Goal: Obtain resource: Obtain resource

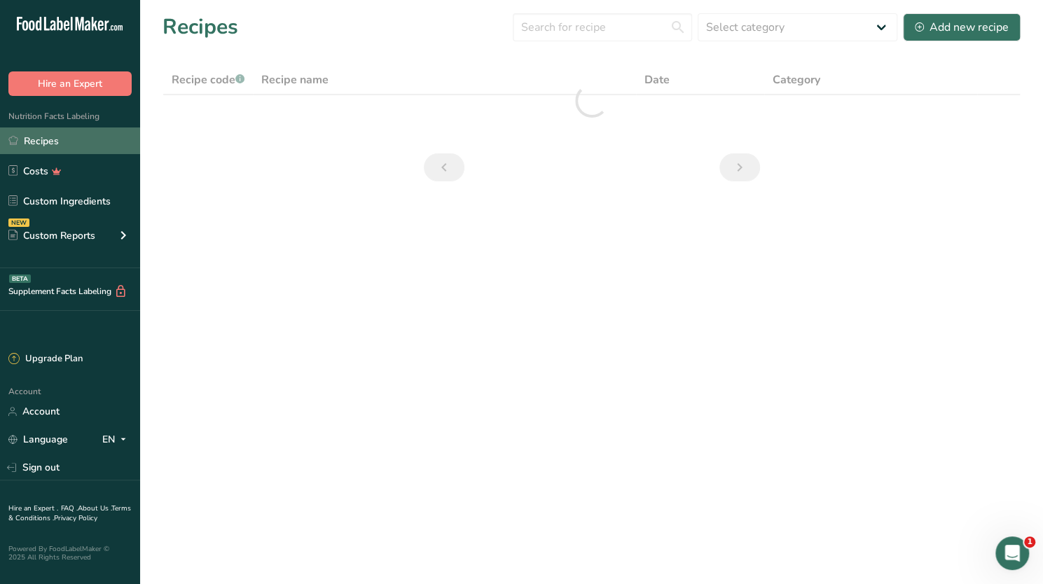
click at [46, 137] on link "Recipes" at bounding box center [70, 140] width 140 height 27
click at [571, 27] on input "text" at bounding box center [602, 27] width 179 height 28
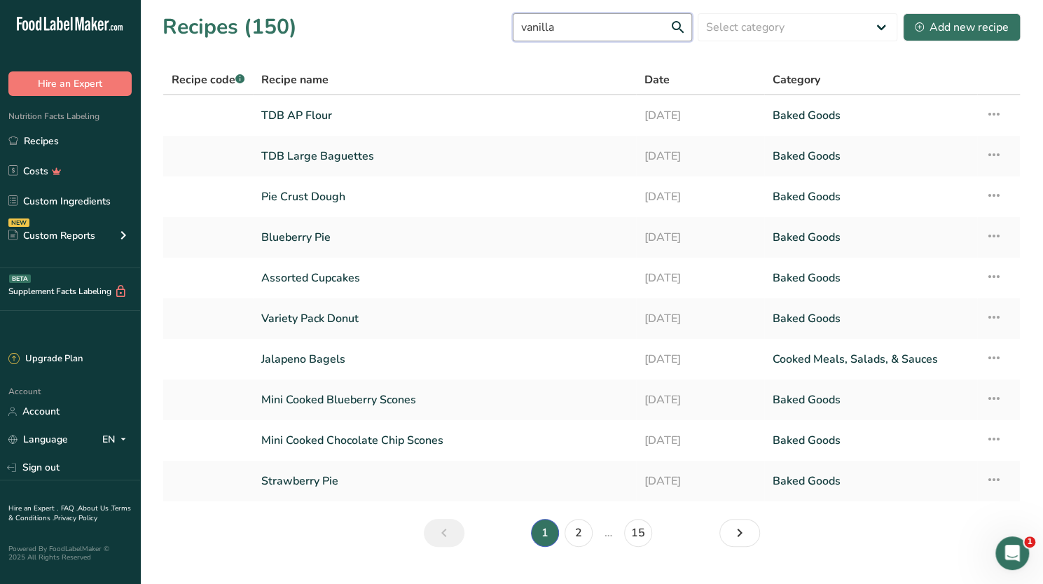
type input "vanilla"
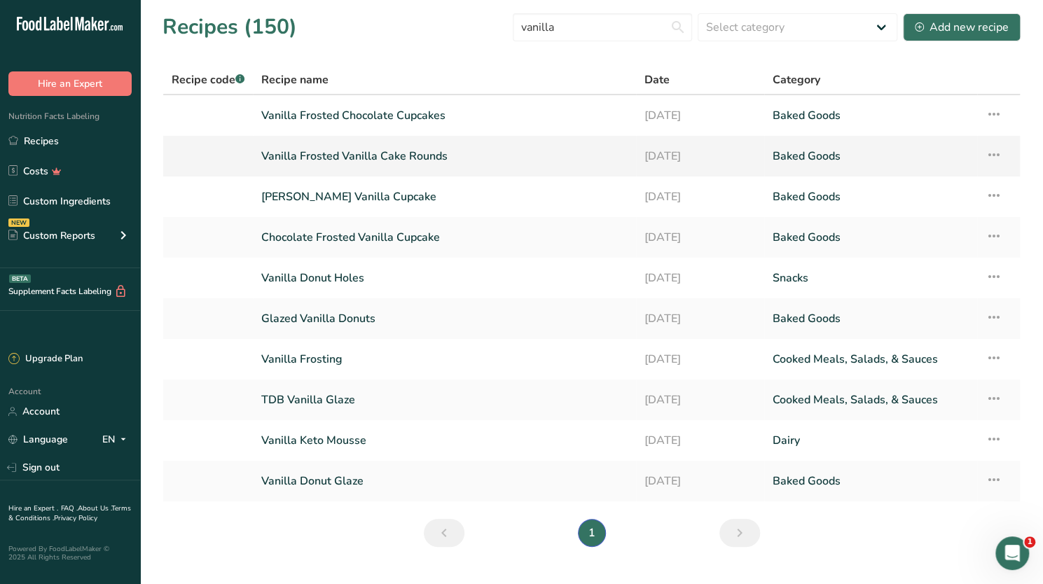
click at [392, 152] on link "Vanilla Frosted Vanilla Cake Rounds" at bounding box center [444, 155] width 366 height 29
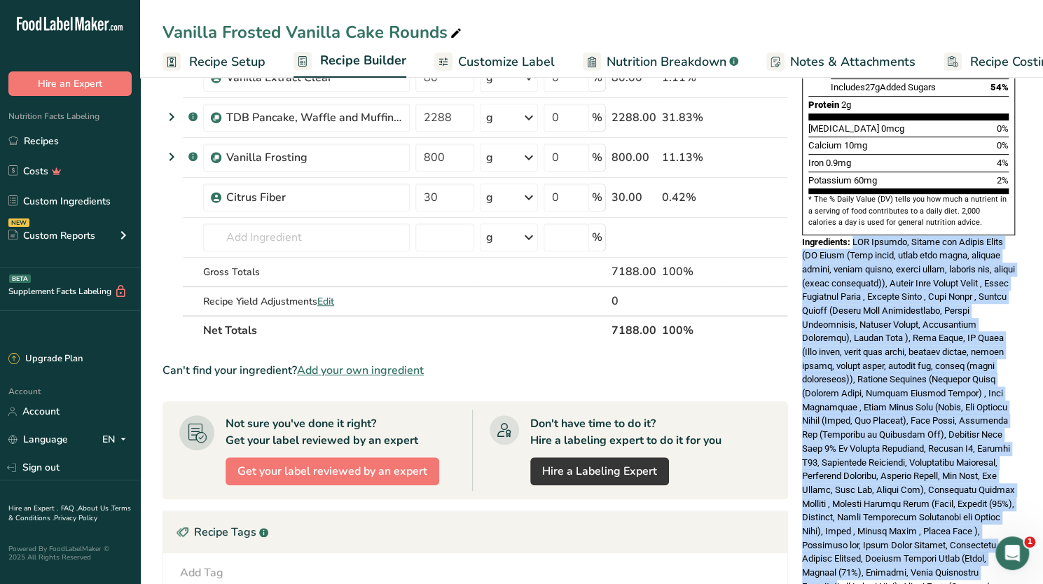
scroll to position [365, 0]
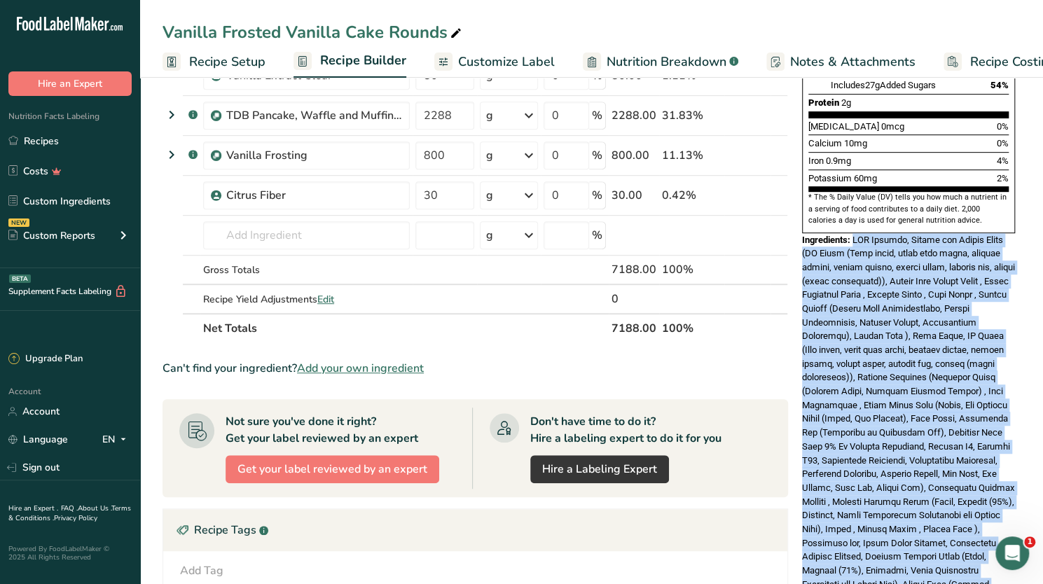
drag, startPoint x: 854, startPoint y: 365, endPoint x: 974, endPoint y: 554, distance: 223.8
click at [974, 554] on div "Ingredients:" at bounding box center [908, 419] width 213 height 373
copy span "TDB Pancake, Waffle and Muffin Flour (GF Flour (Rice flour, brown rice flour, t…"
drag, startPoint x: 51, startPoint y: 140, endPoint x: 100, endPoint y: 141, distance: 49.0
click at [50, 141] on link "Recipes" at bounding box center [70, 140] width 140 height 27
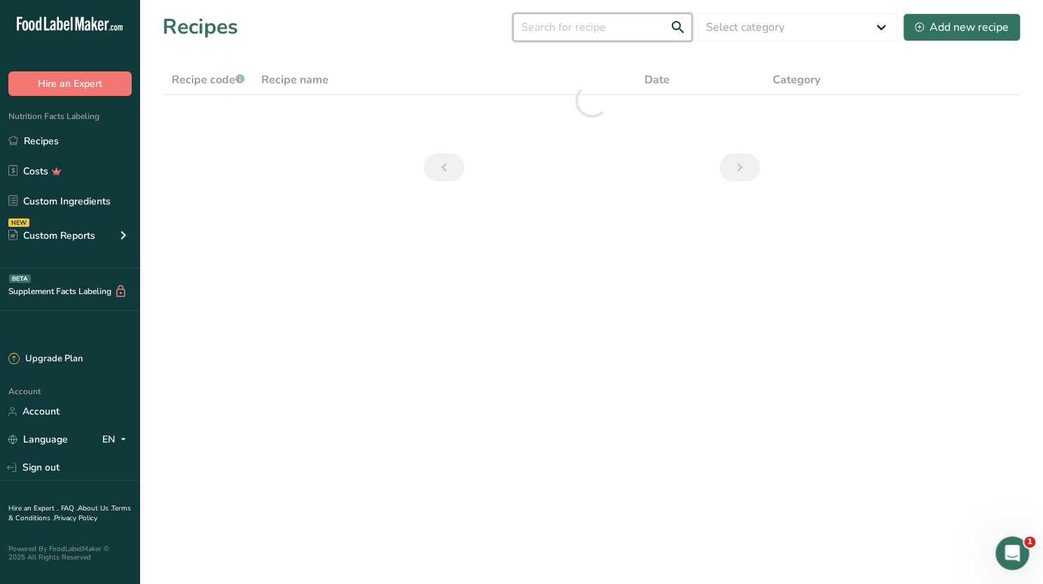
click at [570, 31] on input "text" at bounding box center [602, 27] width 179 height 28
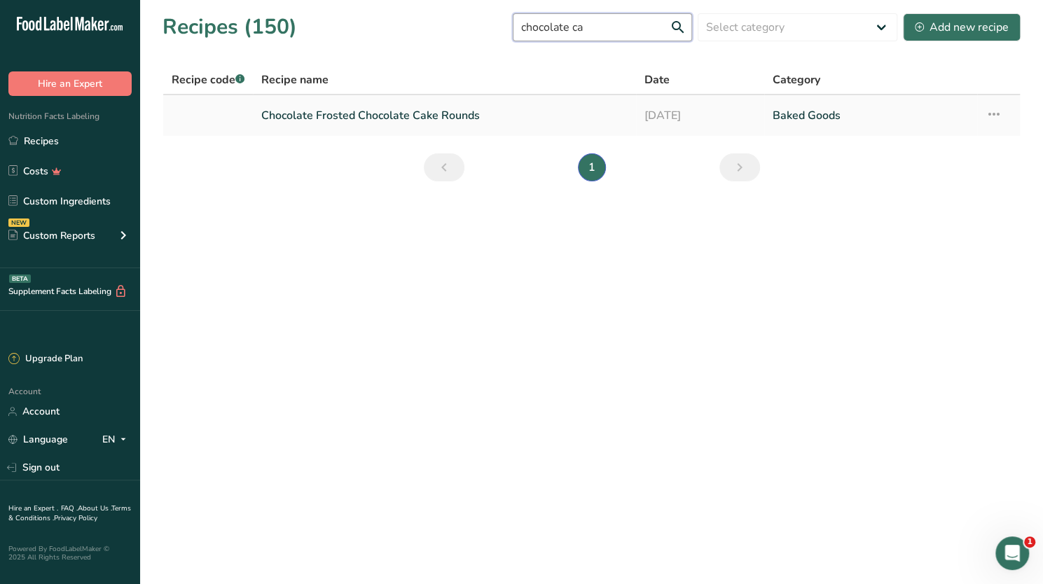
type input "chocolate ca"
click at [363, 116] on link "Chocolate Frosted Chocolate Cake Rounds" at bounding box center [444, 115] width 366 height 29
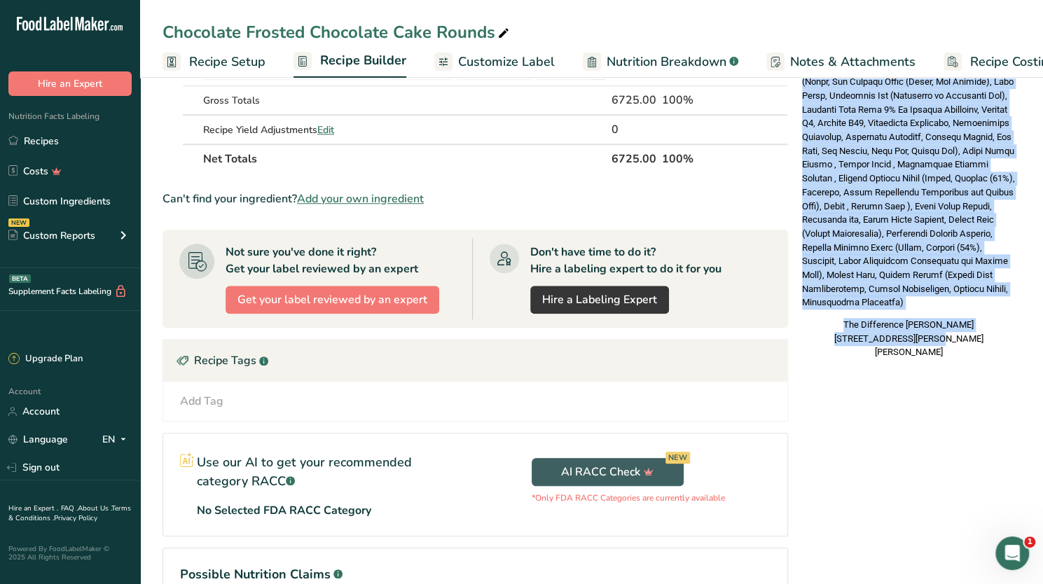
scroll to position [691, 0]
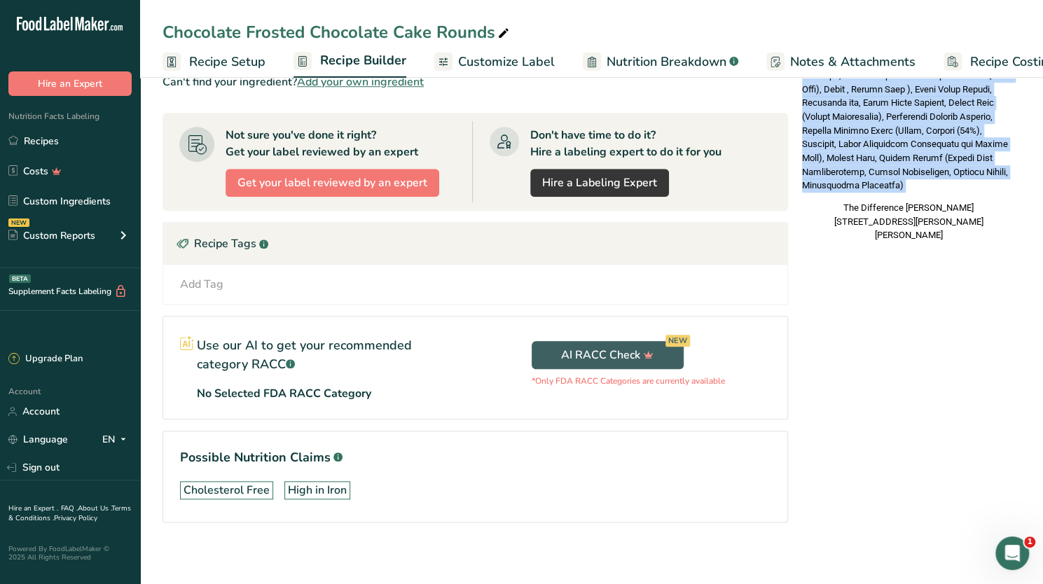
drag, startPoint x: 856, startPoint y: 277, endPoint x: 853, endPoint y: 181, distance: 96.0
copy div "GF Flour (Rice flour, brown rice flour, tapioca starch, potato starch, potato f…"
click at [50, 139] on link "Recipes" at bounding box center [70, 140] width 140 height 27
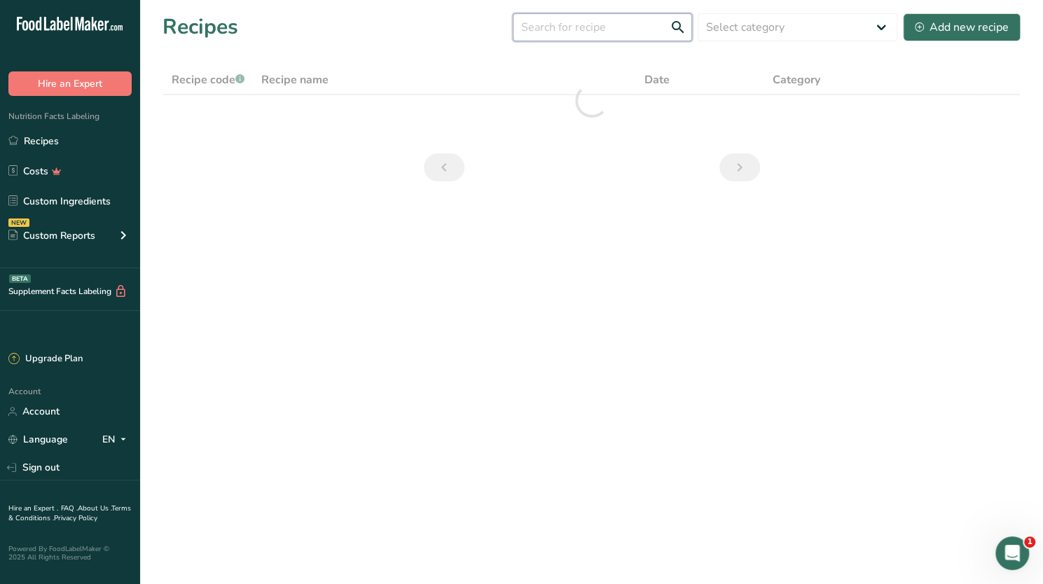
click at [579, 22] on input "text" at bounding box center [602, 27] width 179 height 28
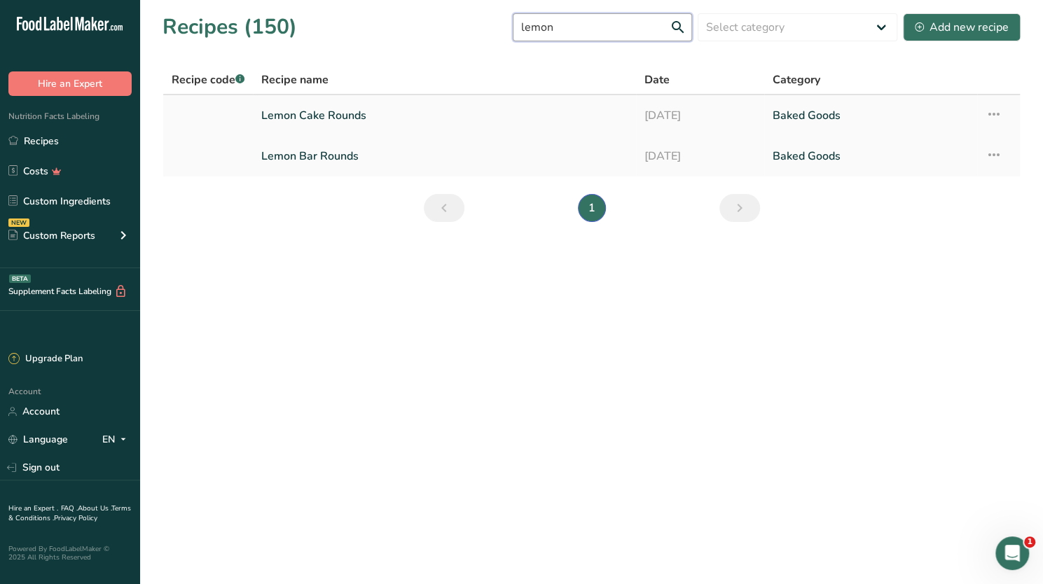
type input "lemon"
click at [307, 116] on link "Lemon Cake Rounds" at bounding box center [444, 115] width 366 height 29
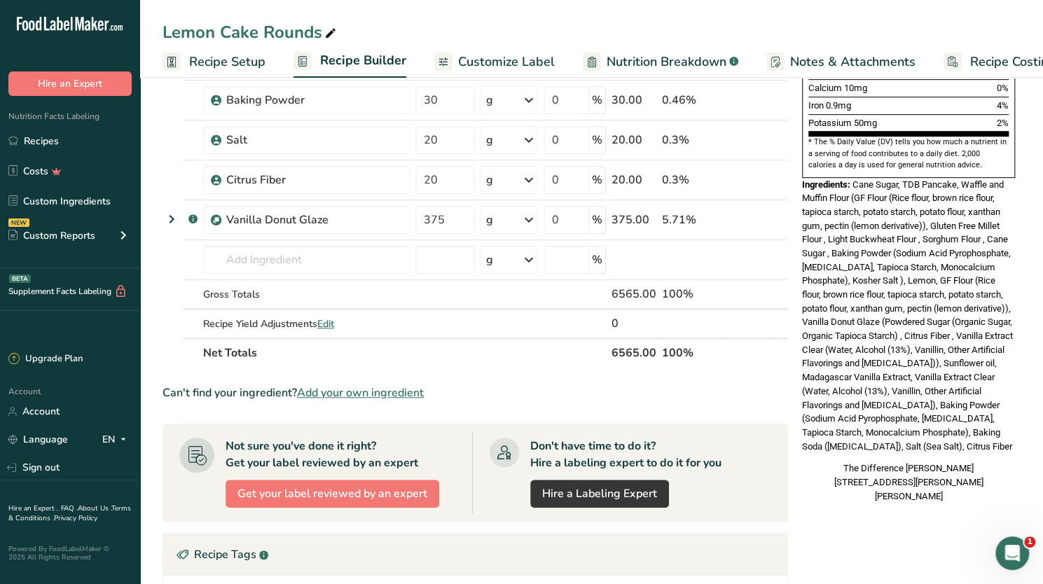
scroll to position [350, 0]
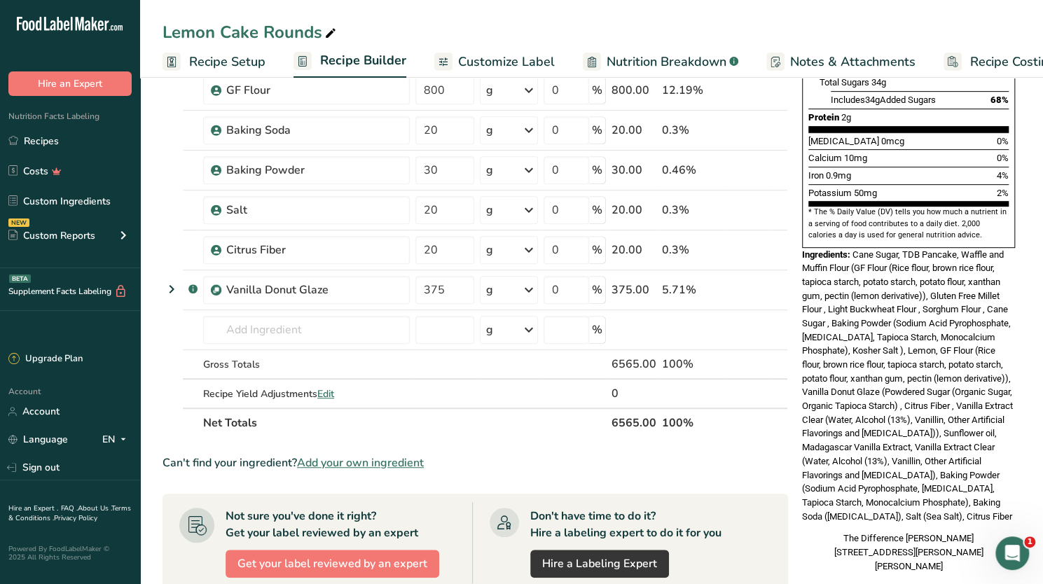
drag, startPoint x: 853, startPoint y: 223, endPoint x: 910, endPoint y: 504, distance: 286.6
click at [910, 504] on div "Ingredients:" at bounding box center [908, 386] width 213 height 276
copy span "Cane Sugar, TDB Pancake, Waffle and Muffin Flour (GF Flour (Rice flour, brown r…"
click at [42, 137] on link "Recipes" at bounding box center [70, 140] width 140 height 27
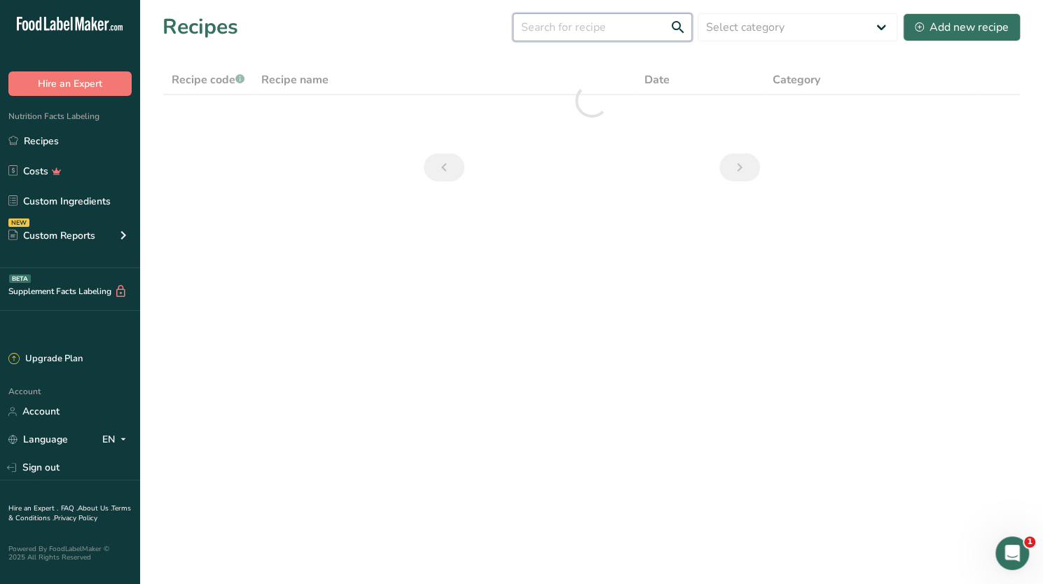
click at [569, 20] on input "text" at bounding box center [602, 27] width 179 height 28
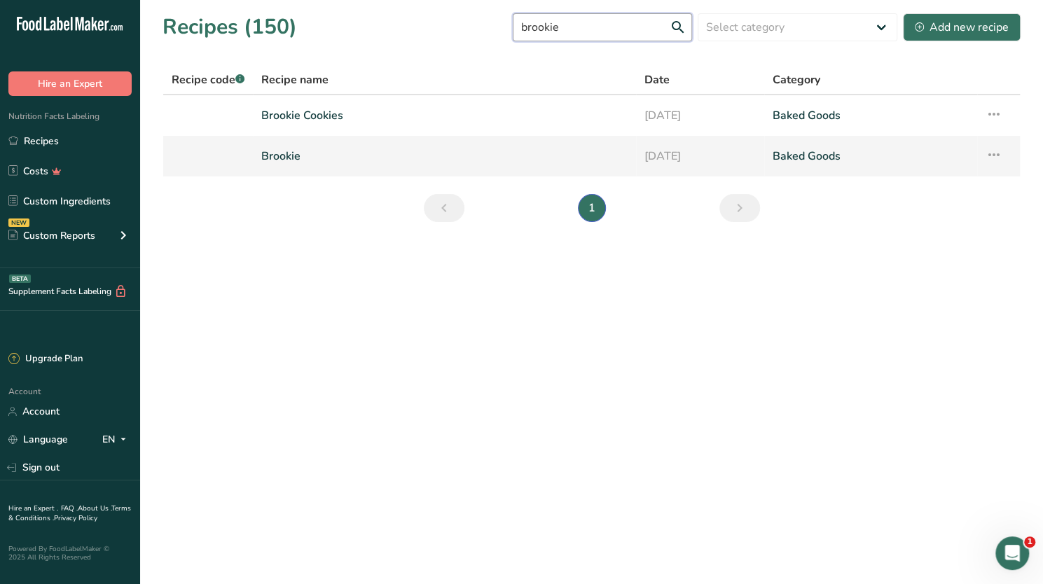
type input "brookie"
click at [280, 156] on link "Brookie" at bounding box center [444, 155] width 366 height 29
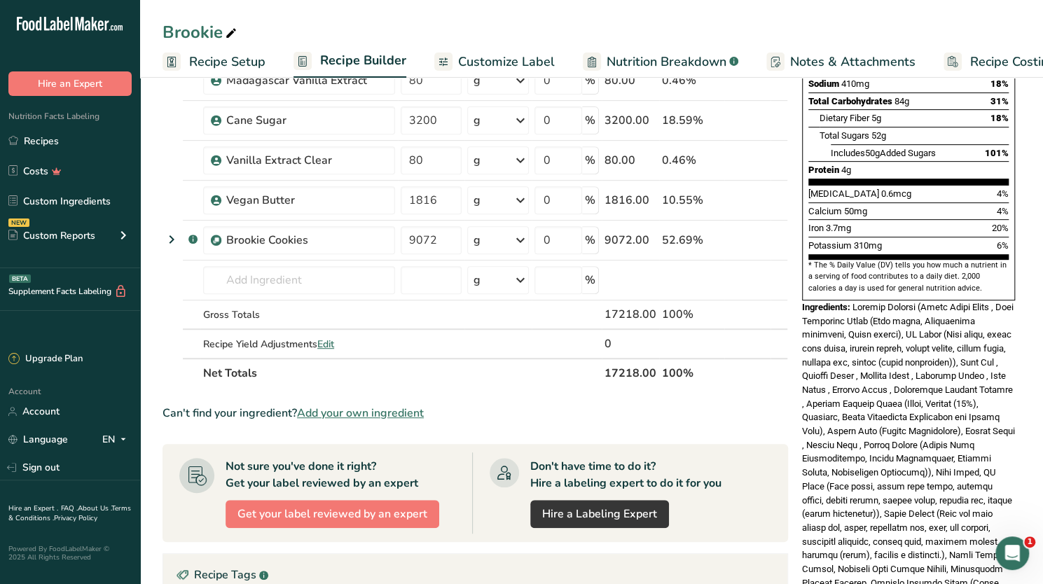
scroll to position [350, 0]
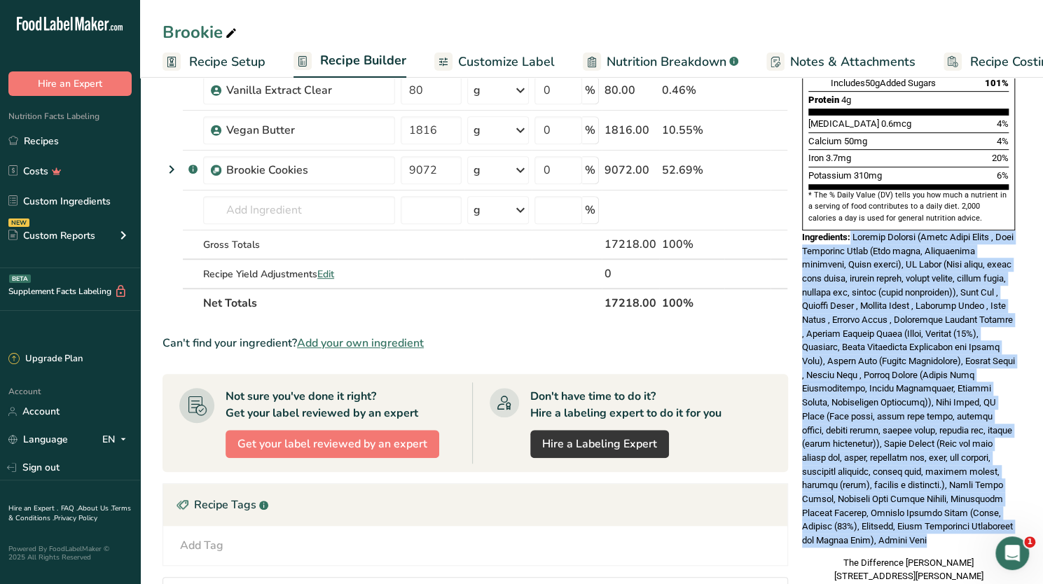
drag, startPoint x: 852, startPoint y: 209, endPoint x: 858, endPoint y: 513, distance: 304.7
click at [858, 513] on div "Ingredients:" at bounding box center [908, 388] width 213 height 317
copy div "Brookie Cookies (Light Brown Sugar , Mini Chocolate Chips (Cane sugar, Unsweete…"
drag, startPoint x: 51, startPoint y: 151, endPoint x: 382, endPoint y: 116, distance: 332.4
click at [50, 151] on link "Recipes" at bounding box center [70, 140] width 140 height 27
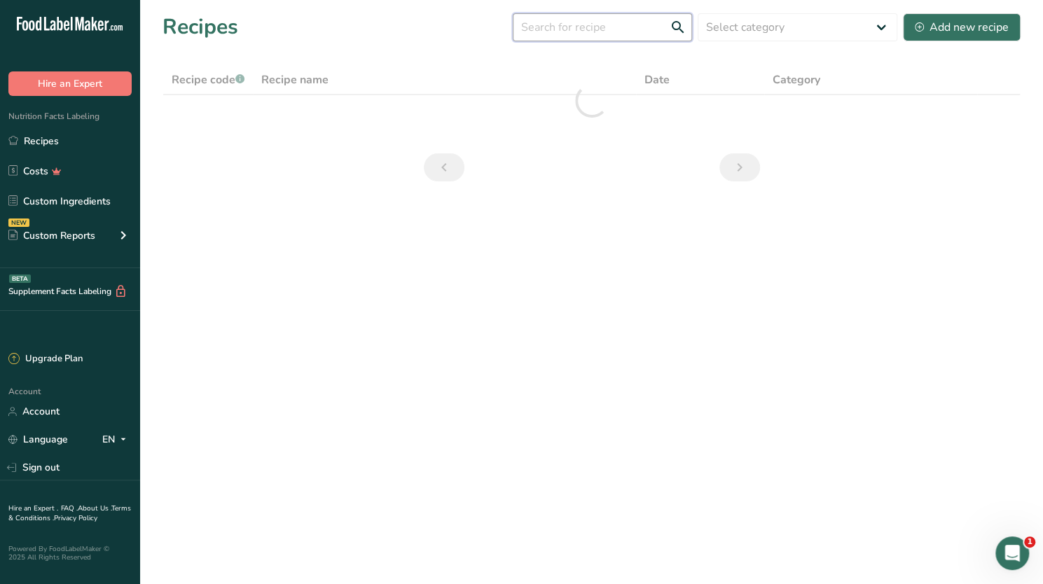
click at [587, 27] on input "text" at bounding box center [602, 27] width 179 height 28
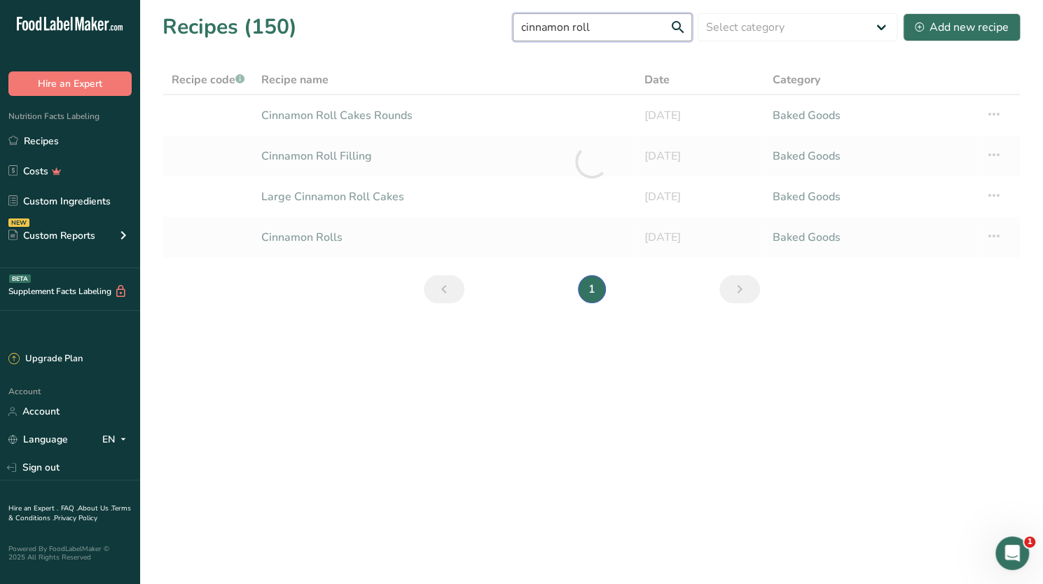
type input "cinnamon roll"
click at [389, 114] on div at bounding box center [591, 161] width 858 height 193
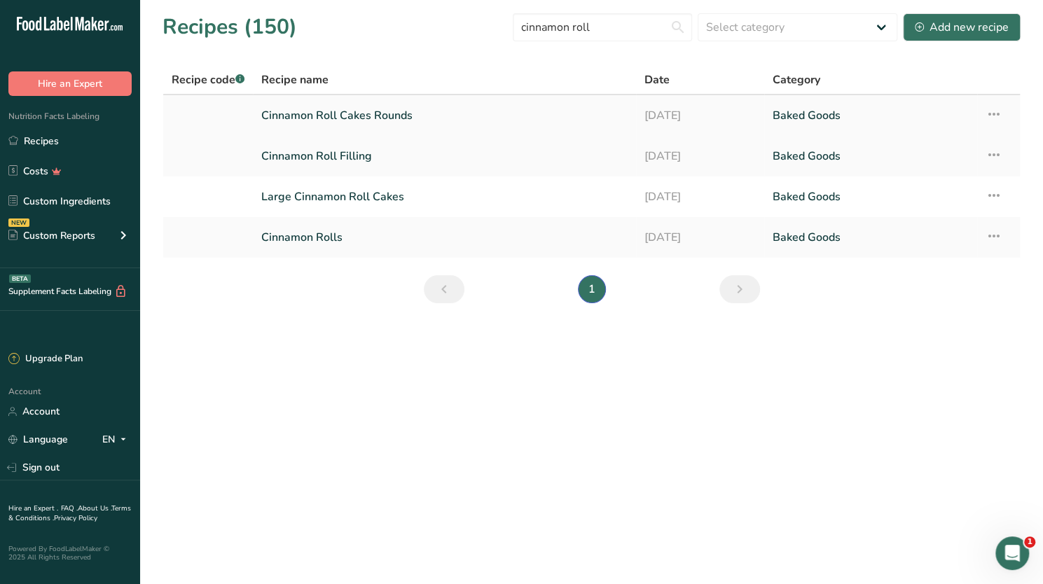
click at [325, 110] on link "Cinnamon Roll Cakes Rounds" at bounding box center [444, 115] width 366 height 29
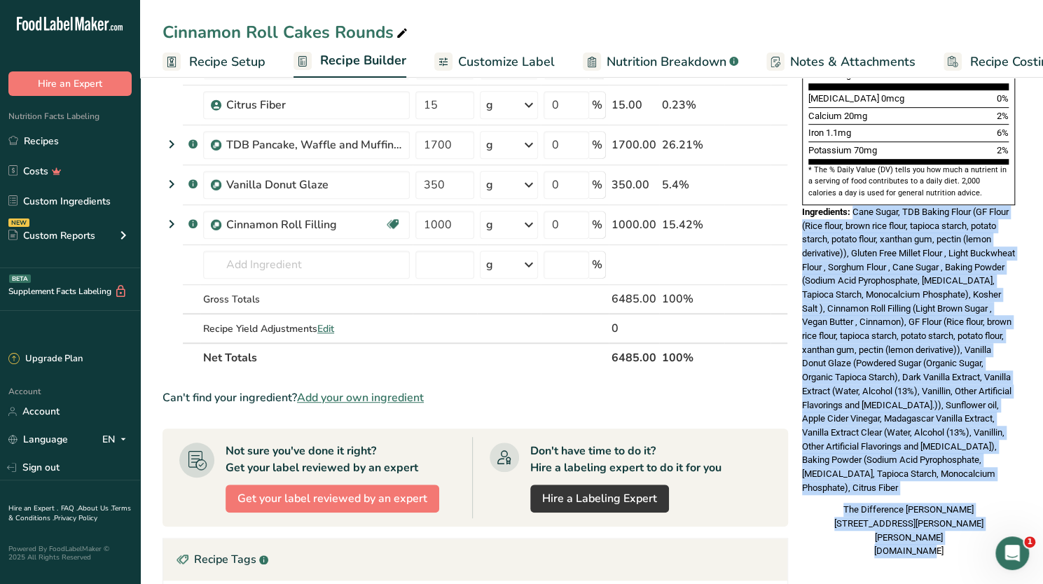
scroll to position [399, 0]
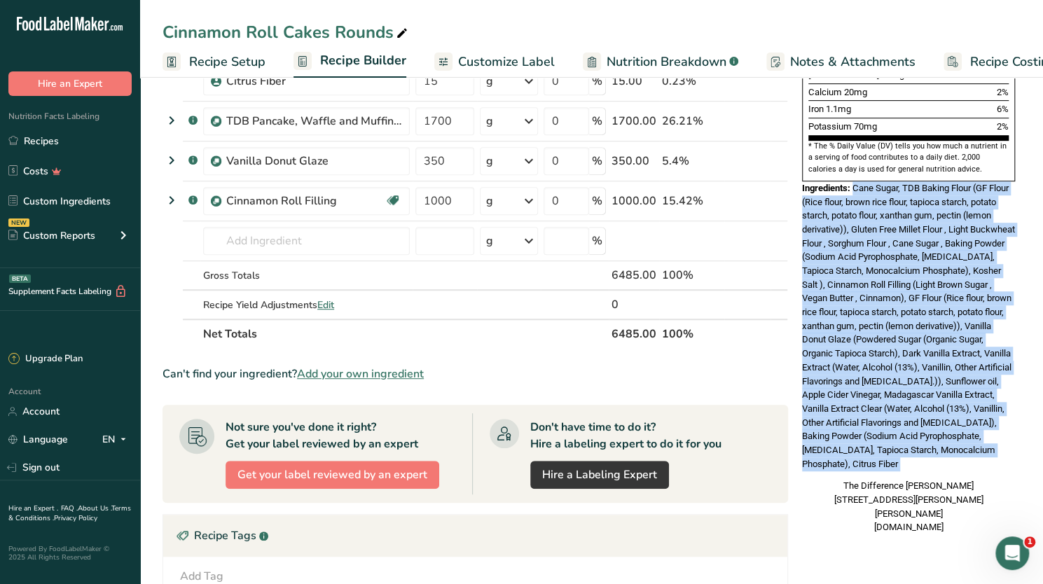
drag, startPoint x: 853, startPoint y: 349, endPoint x: 908, endPoint y: 442, distance: 107.4
click at [908, 442] on div "Nutrition Facts 1 Serving Per Container Serving Size 1 Round (105g) Amount Per …" at bounding box center [908, 118] width 224 height 844
copy div "Cane Sugar, TDB Baking Flour (GF Flour (Rice flour, brown rice flour, tapioca s…"
click at [49, 141] on link "Recipes" at bounding box center [70, 140] width 140 height 27
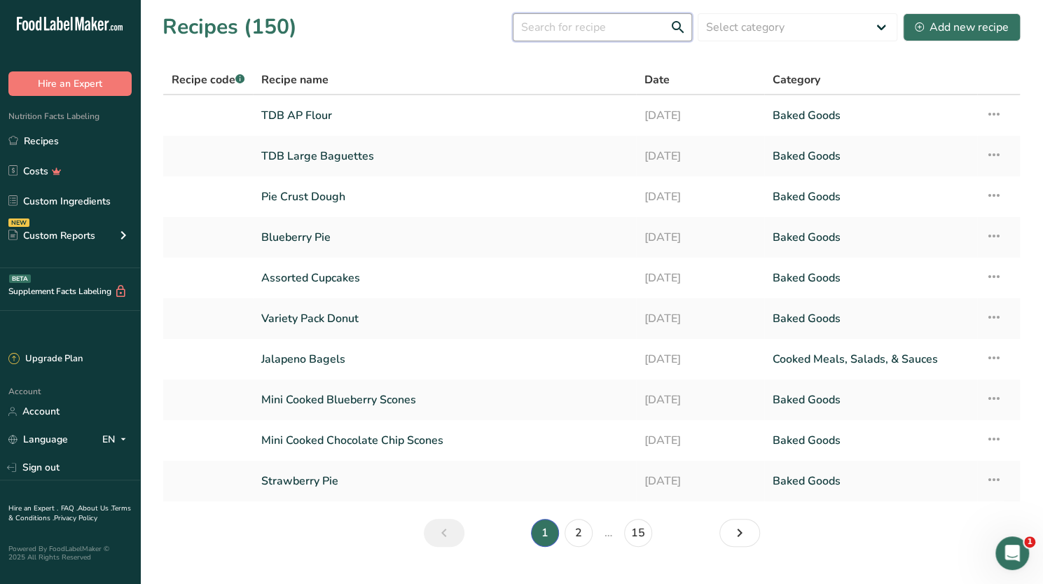
click at [548, 26] on input "text" at bounding box center [602, 27] width 179 height 28
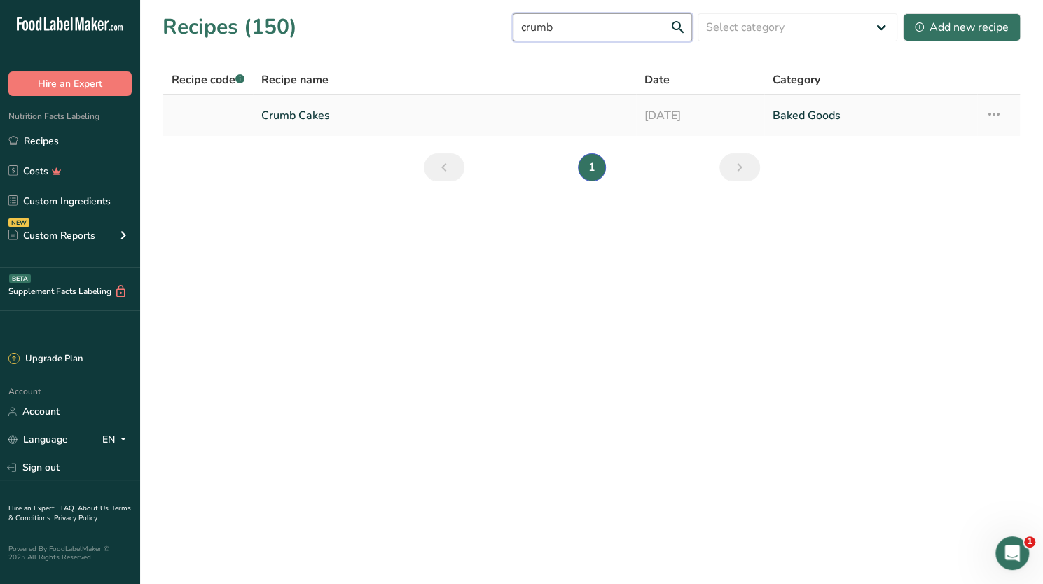
type input "crumb"
click at [298, 113] on link "Crumb Cakes" at bounding box center [444, 115] width 366 height 29
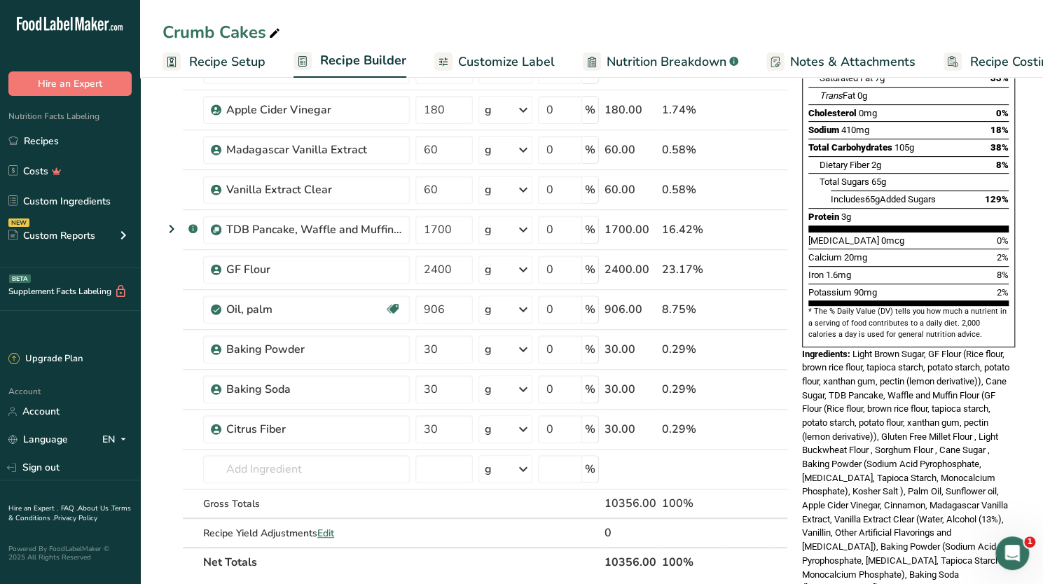
scroll to position [280, 0]
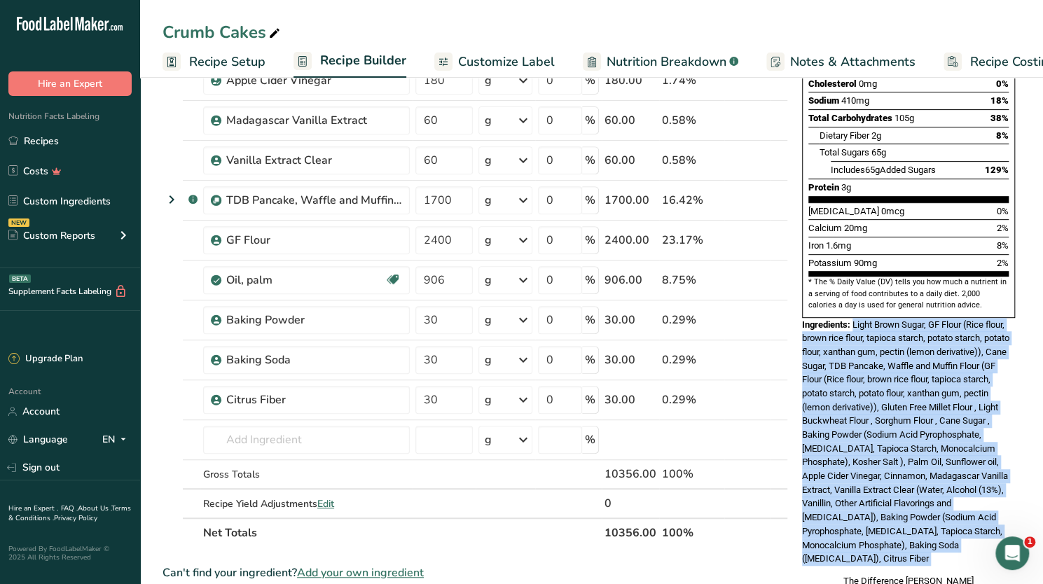
drag, startPoint x: 854, startPoint y: 296, endPoint x: 969, endPoint y: 543, distance: 271.7
click at [969, 543] on div "Nutrition Facts 1 Serving Per Container Serving Size 1 Cake Round (138g) Amount…" at bounding box center [908, 218] width 224 height 806
copy div "Light Brown Sugar, GF Flour (Rice flour, brown rice flour, tapioca starch, pota…"
